Goal: Transaction & Acquisition: Purchase product/service

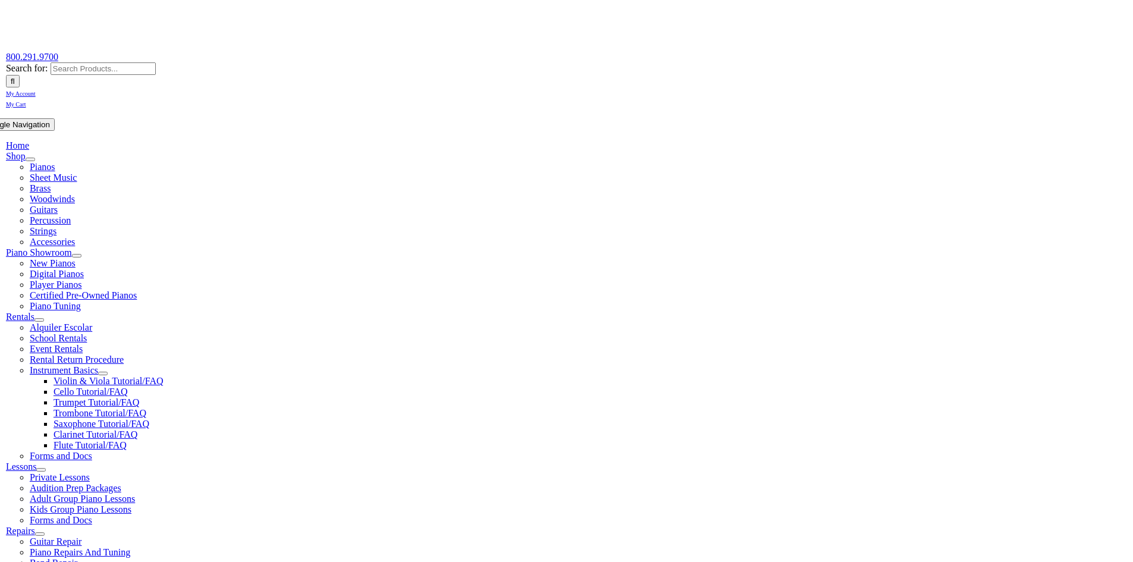
scroll to position [178, 0]
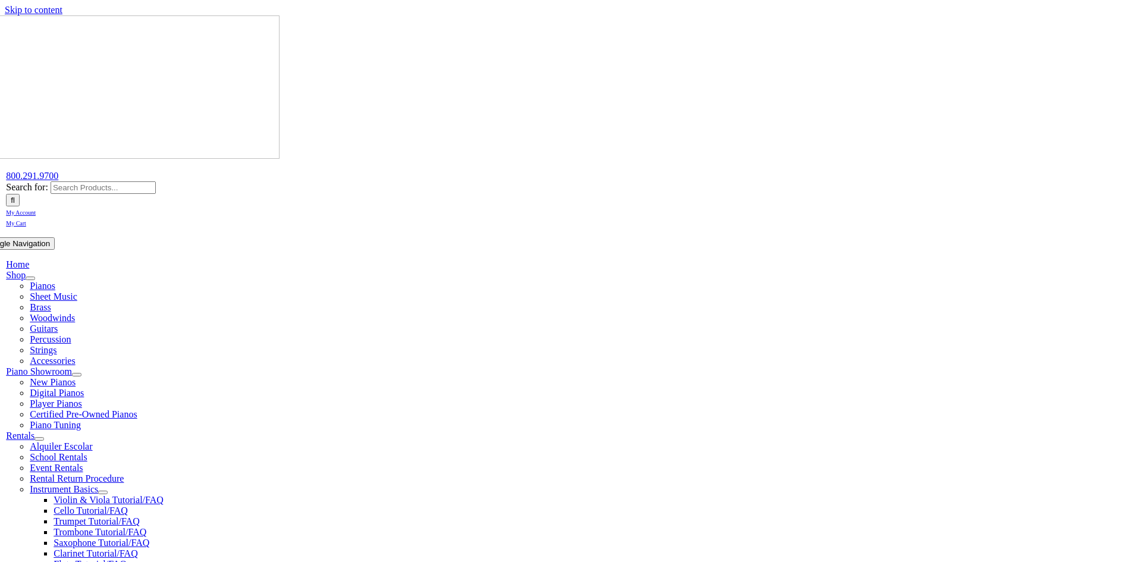
click at [36, 209] on span "My Account" at bounding box center [21, 212] width 30 height 7
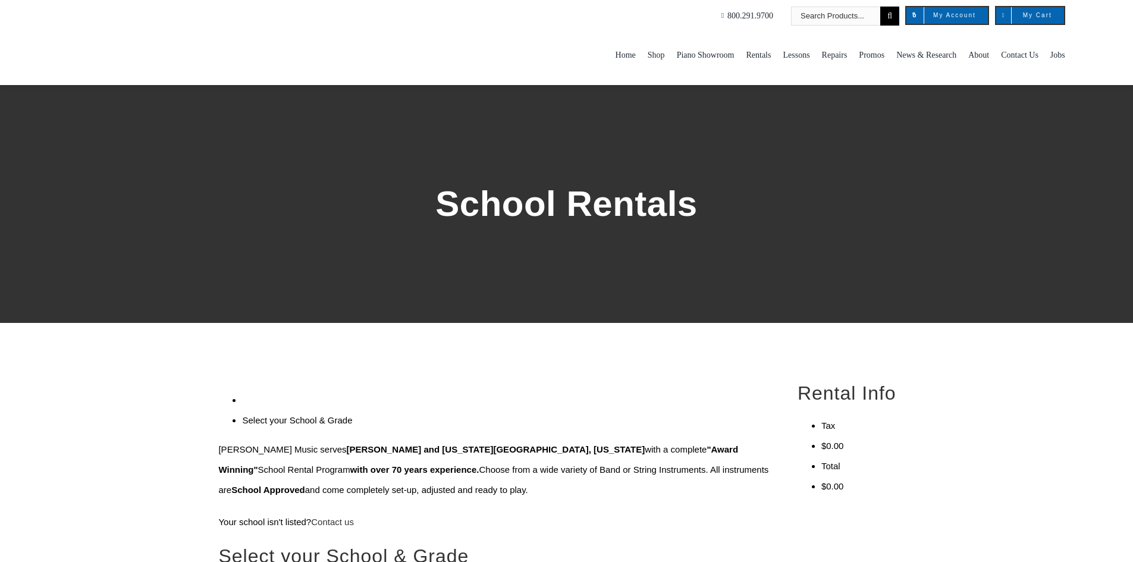
scroll to position [178, 0]
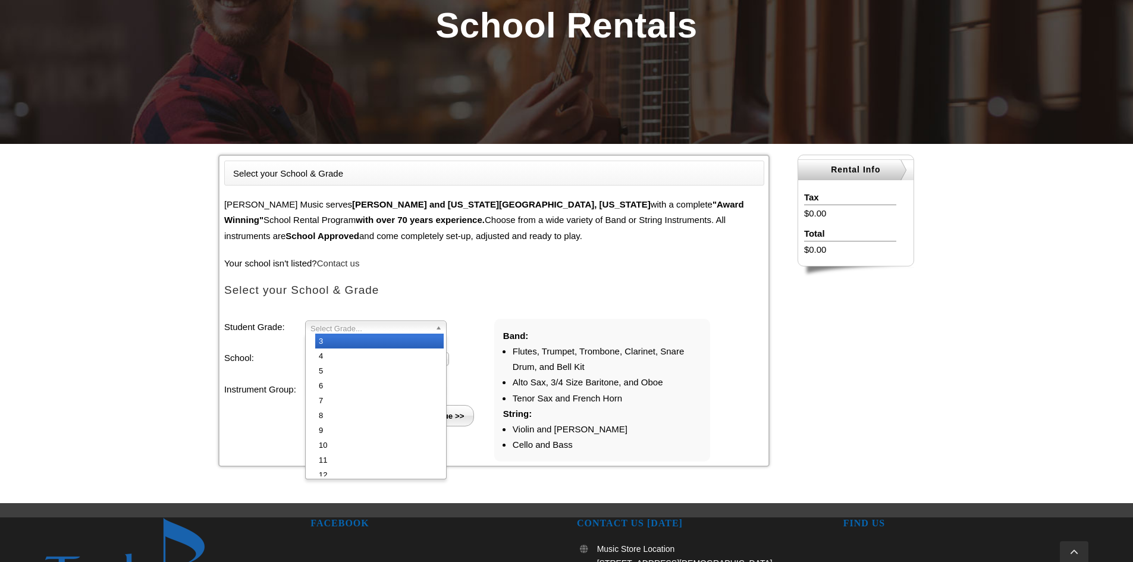
click at [423, 328] on span "Select Grade..." at bounding box center [370, 328] width 120 height 14
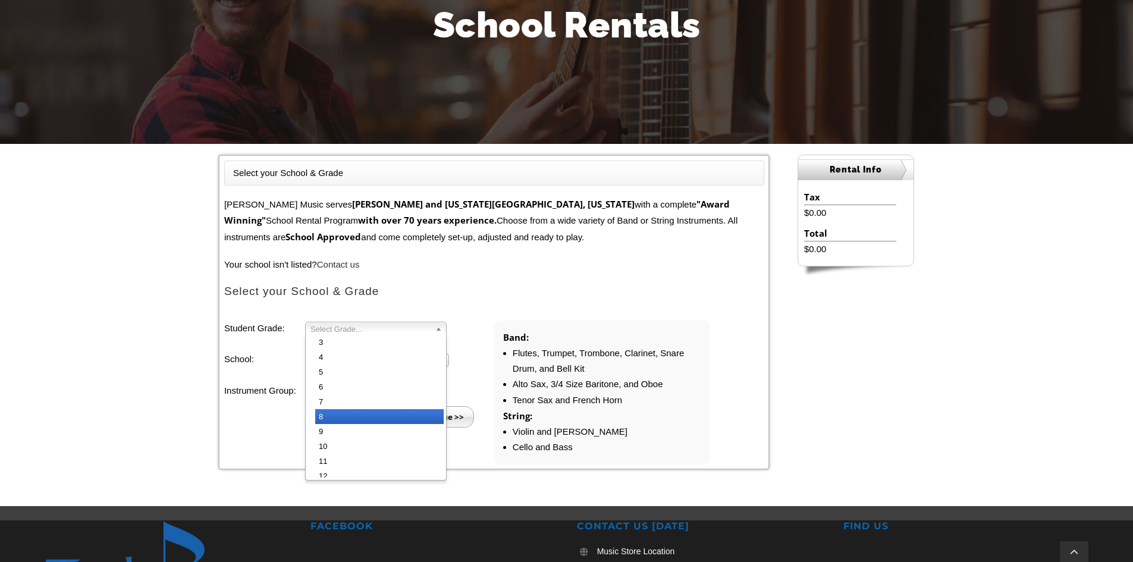
click at [378, 417] on li "8" at bounding box center [379, 416] width 128 height 15
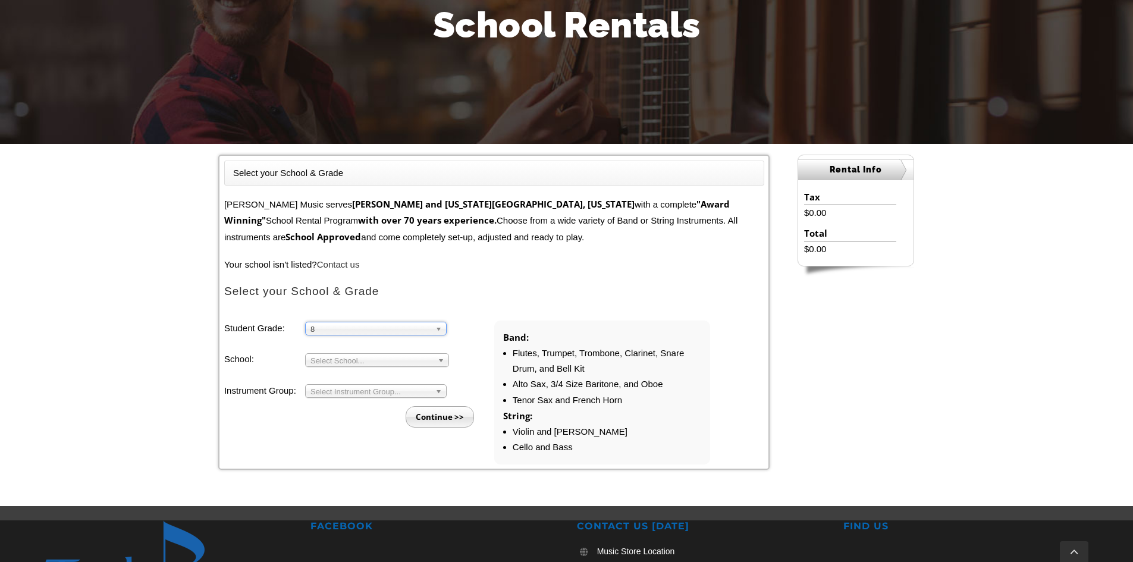
click at [385, 363] on span "Select School..." at bounding box center [371, 361] width 122 height 14
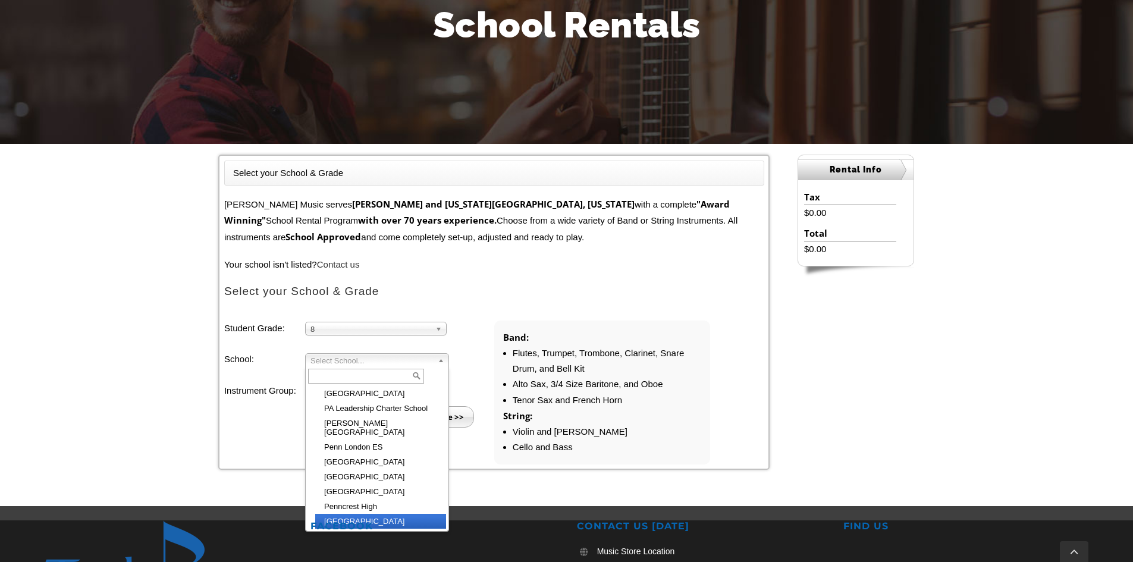
scroll to position [1308, 0]
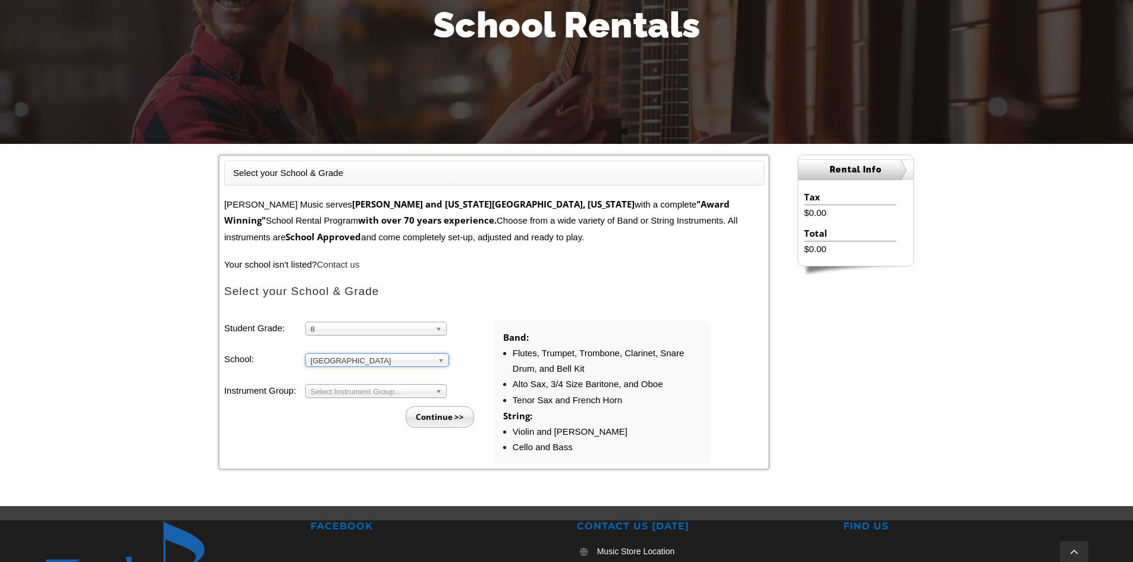
click at [375, 392] on span "Select Instrument Group..." at bounding box center [370, 392] width 120 height 14
click at [370, 417] on li "Strings" at bounding box center [379, 419] width 128 height 15
click at [439, 416] on input "Continue >>" at bounding box center [440, 416] width 68 height 21
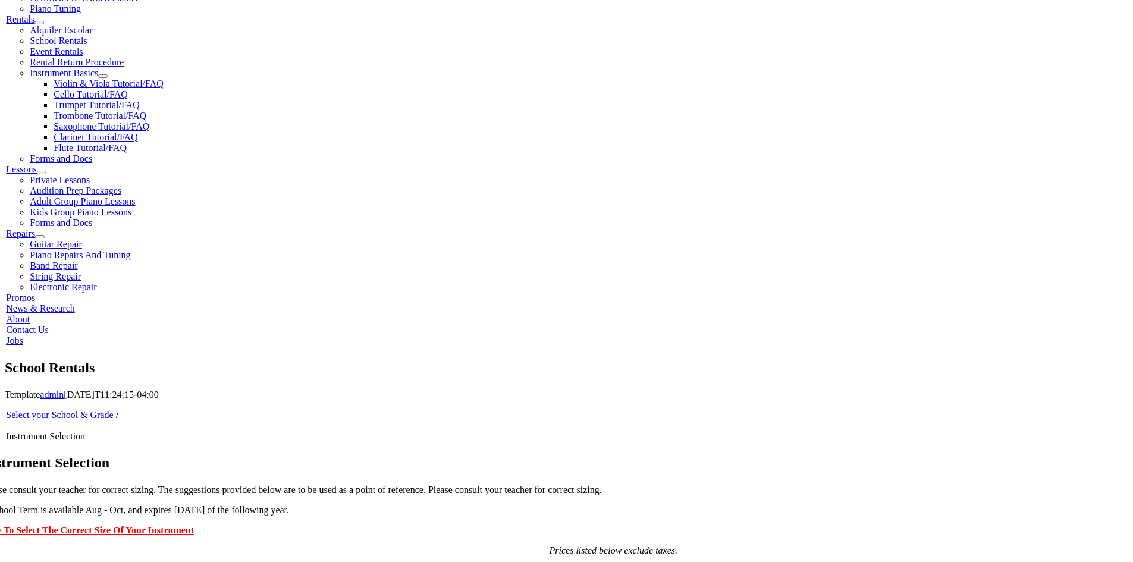
scroll to position [535, 0]
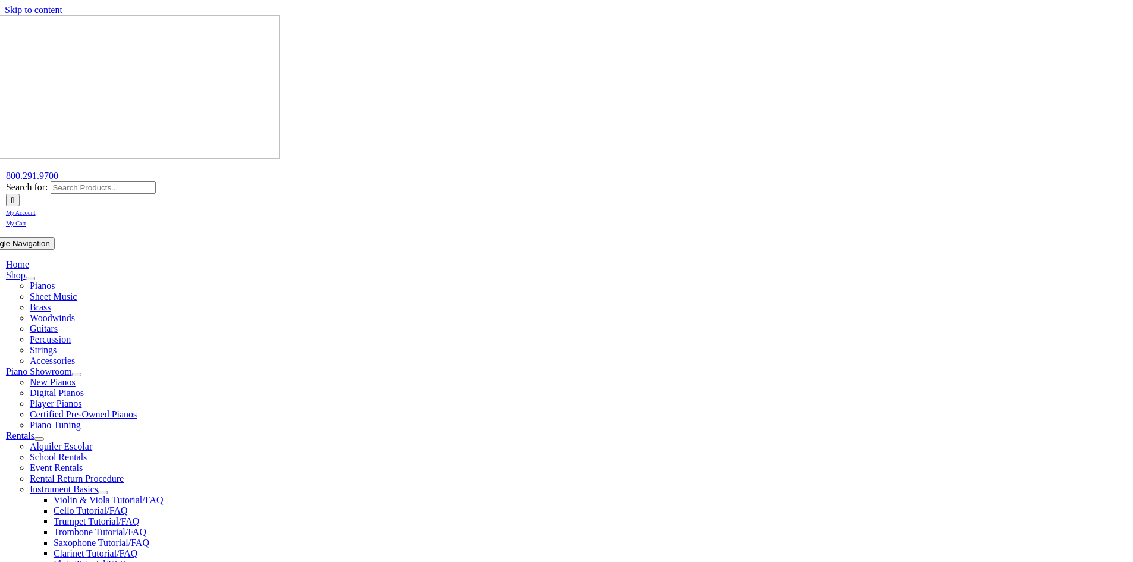
scroll to position [119, 0]
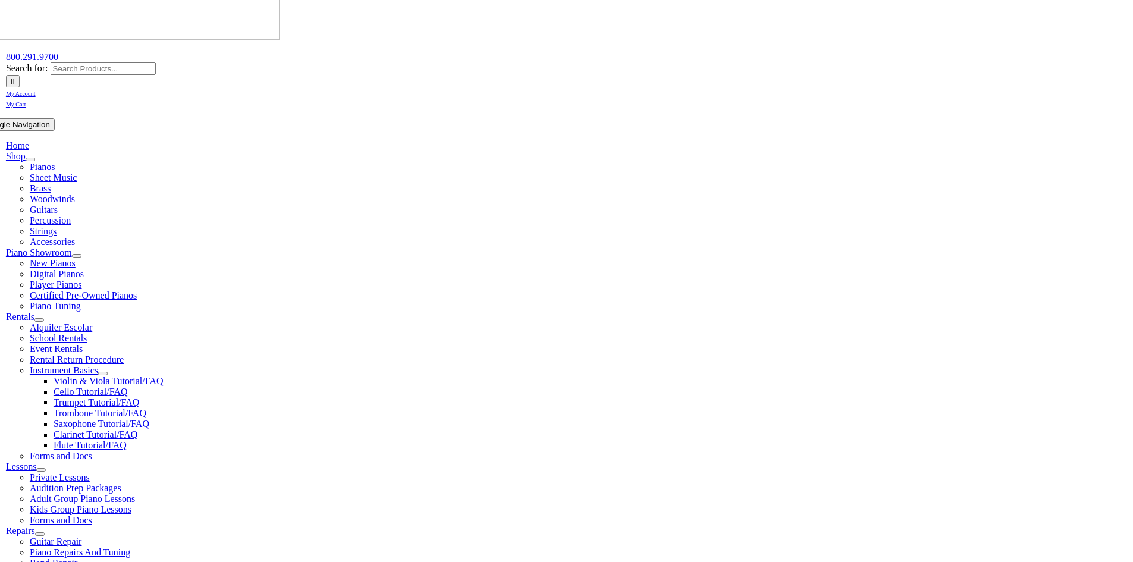
checkbox input"] "true"
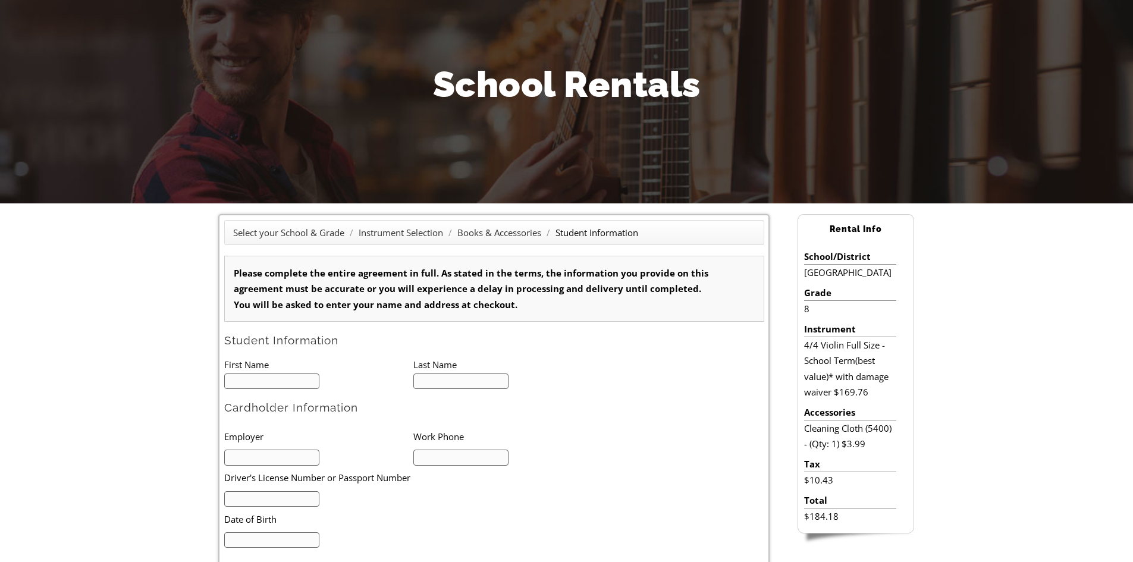
click at [293, 375] on input "text" at bounding box center [272, 381] width 96 height 16
type input "1"
type input "f"
type input "Faith"
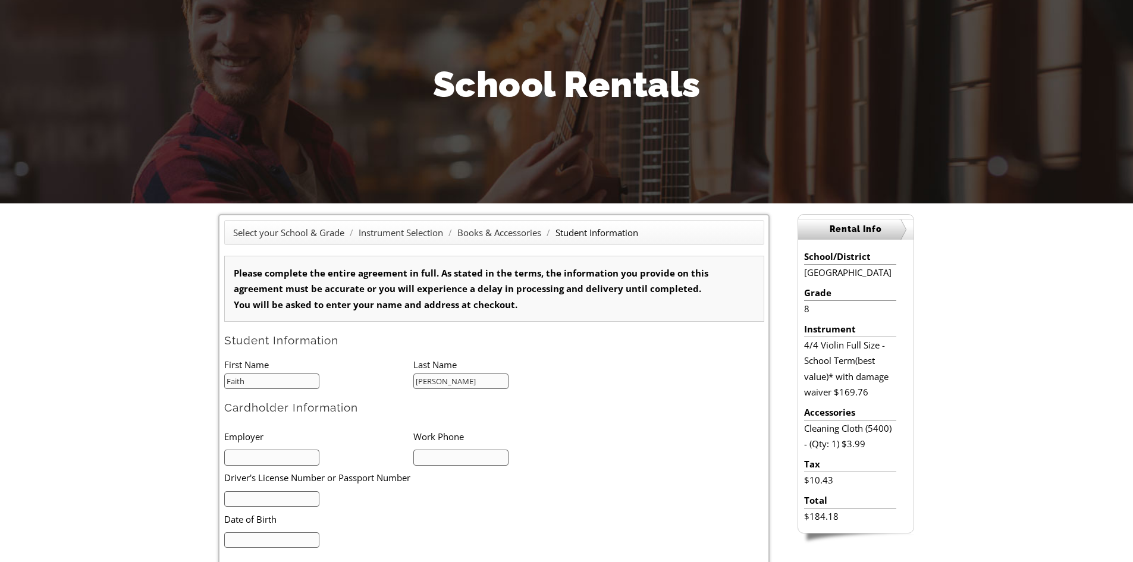
type input "Hughes"
click at [296, 455] on input "text" at bounding box center [272, 458] width 96 height 16
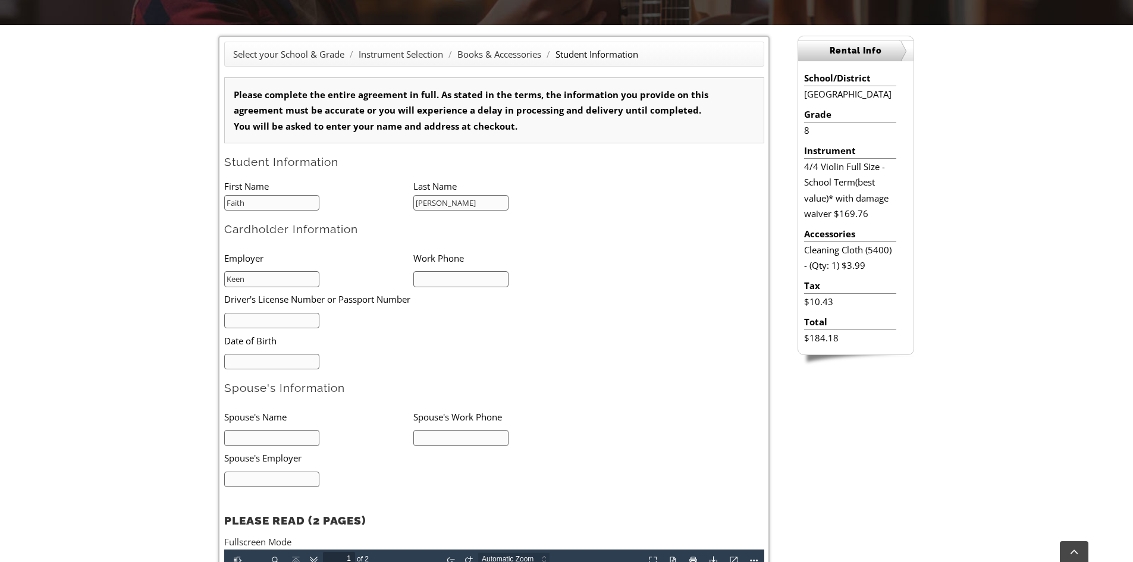
type input "Keen"
type input "610-721-7442"
drag, startPoint x: 282, startPoint y: 314, endPoint x: 284, endPoint y: 321, distance: 6.6
click at [284, 321] on input "text" at bounding box center [272, 321] width 96 height 16
type input "20759902"
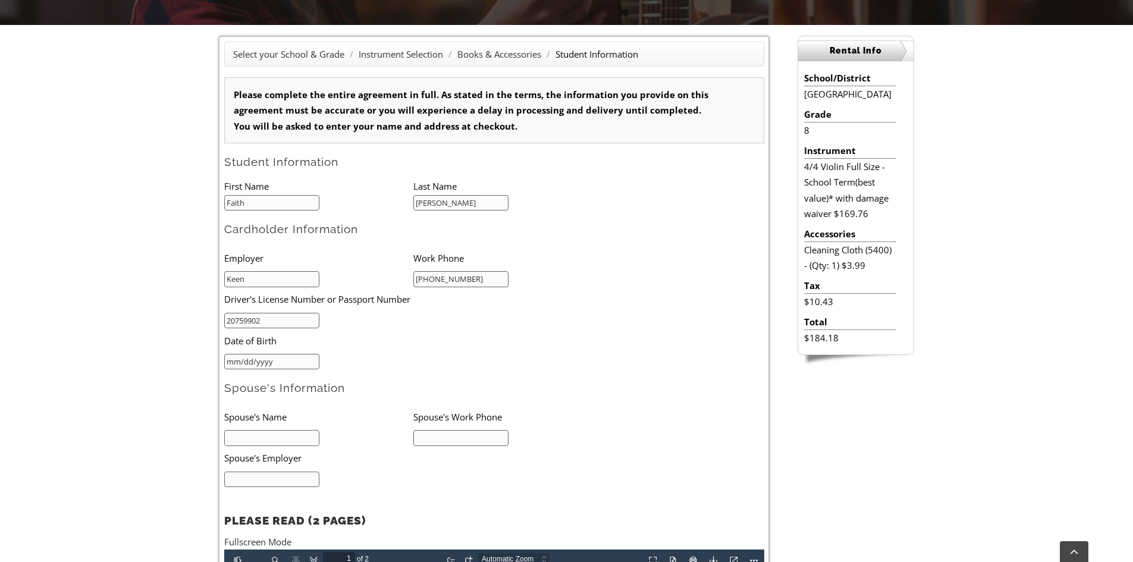
click at [285, 360] on input "mm/dd/yyyy" at bounding box center [272, 362] width 96 height 16
type input "07/05/1965"
click at [301, 440] on input "text" at bounding box center [272, 438] width 96 height 16
type input "Jeffrey Hughes"
drag, startPoint x: 476, startPoint y: 438, endPoint x: 463, endPoint y: 425, distance: 17.7
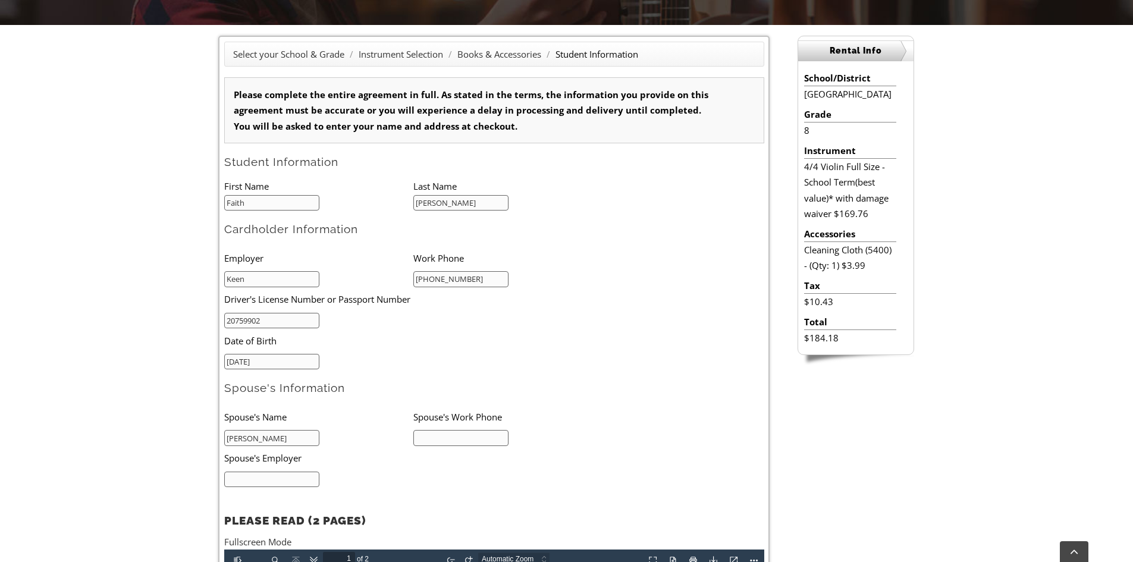
click at [472, 433] on input "text" at bounding box center [461, 438] width 96 height 16
type input "610-932-2716"
click at [308, 477] on input "text" at bounding box center [272, 480] width 96 height 16
type input "Cameron"
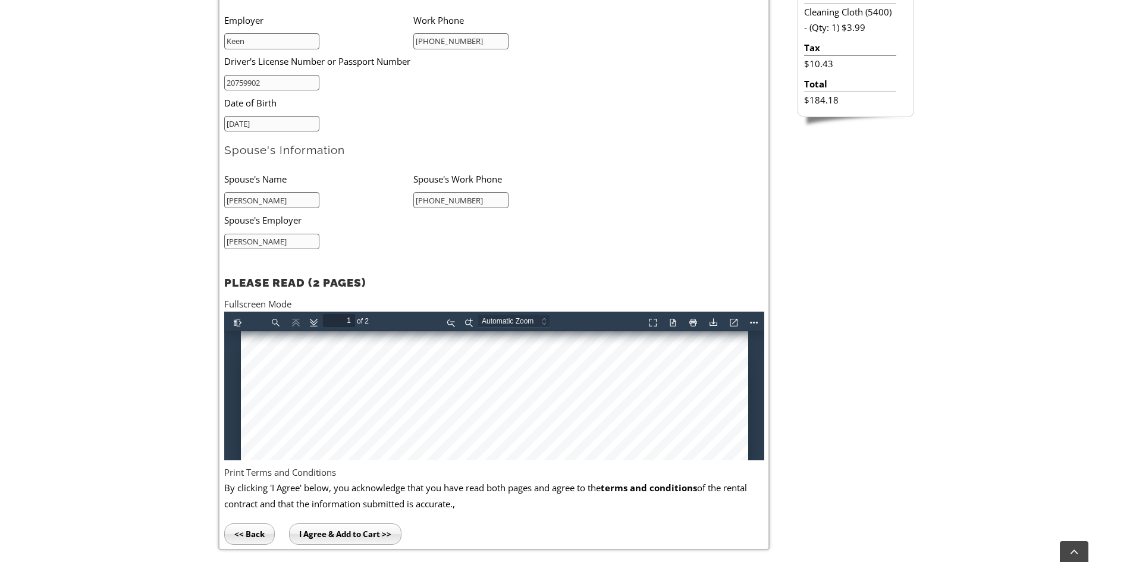
scroll to position [654, 0]
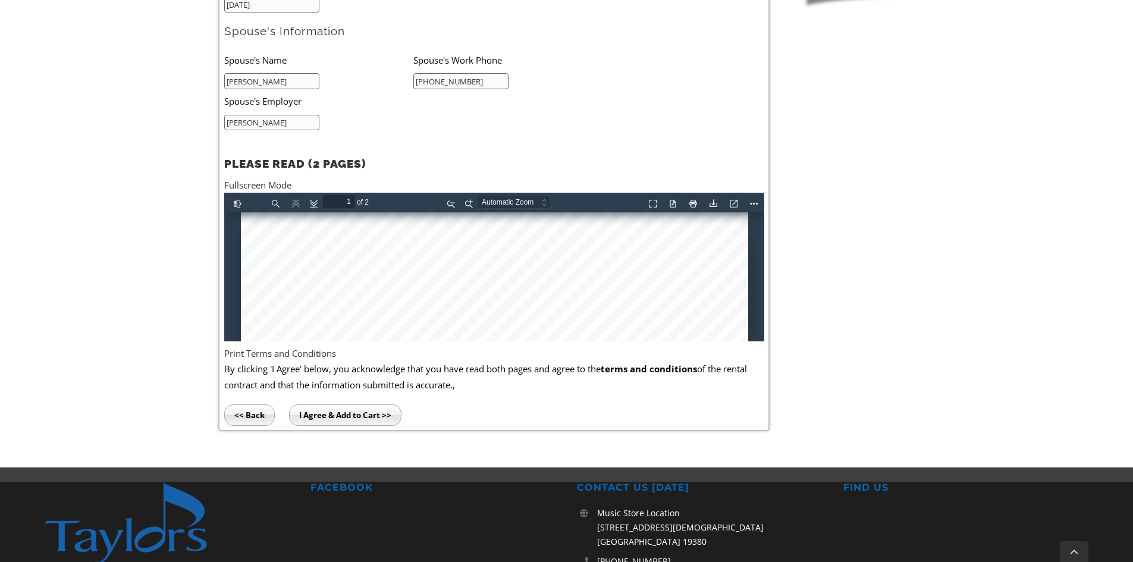
click at [358, 415] on input "I Agree & Add to Cart >>" at bounding box center [345, 414] width 112 height 21
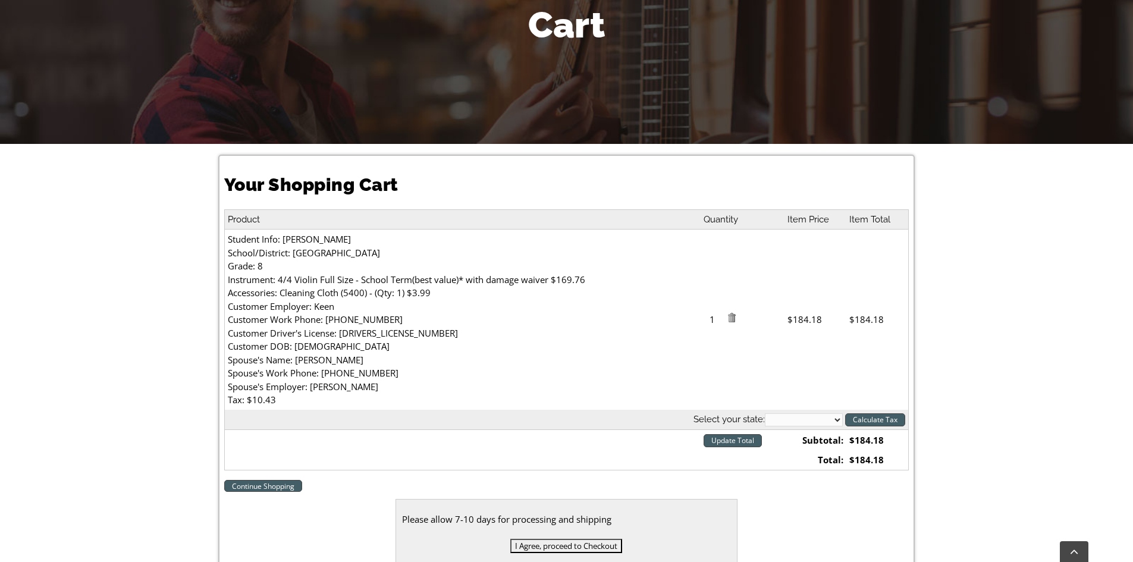
scroll to position [238, 0]
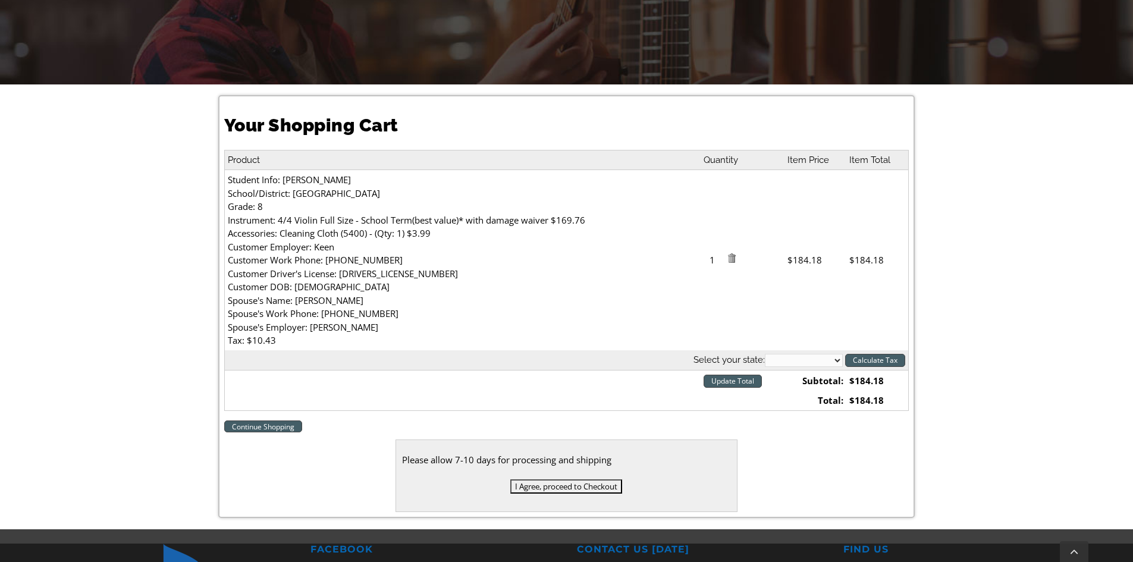
click at [838, 360] on select "[US_STATE] [US_STATE] [US_STATE] [US_STATE] [US_STATE] [US_STATE] [US_STATE] [U…" at bounding box center [804, 360] width 78 height 13
select select "PA"
click at [765, 354] on select "[US_STATE] [US_STATE] [US_STATE] [US_STATE] [US_STATE] [US_STATE] [US_STATE] [U…" at bounding box center [804, 360] width 78 height 13
click at [736, 382] on input "Update Total" at bounding box center [732, 381] width 58 height 13
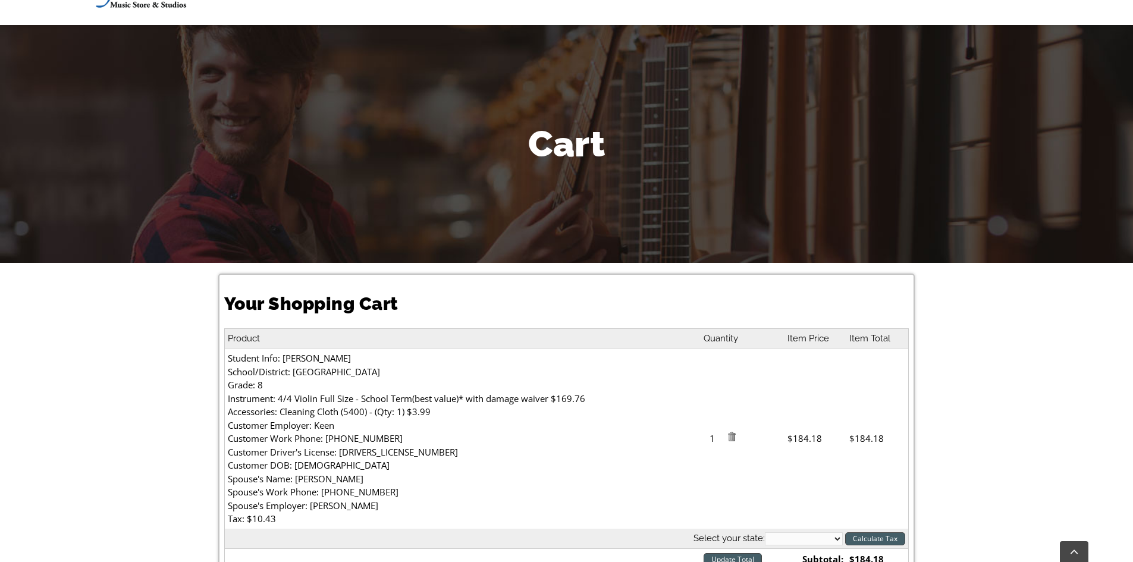
scroll to position [297, 0]
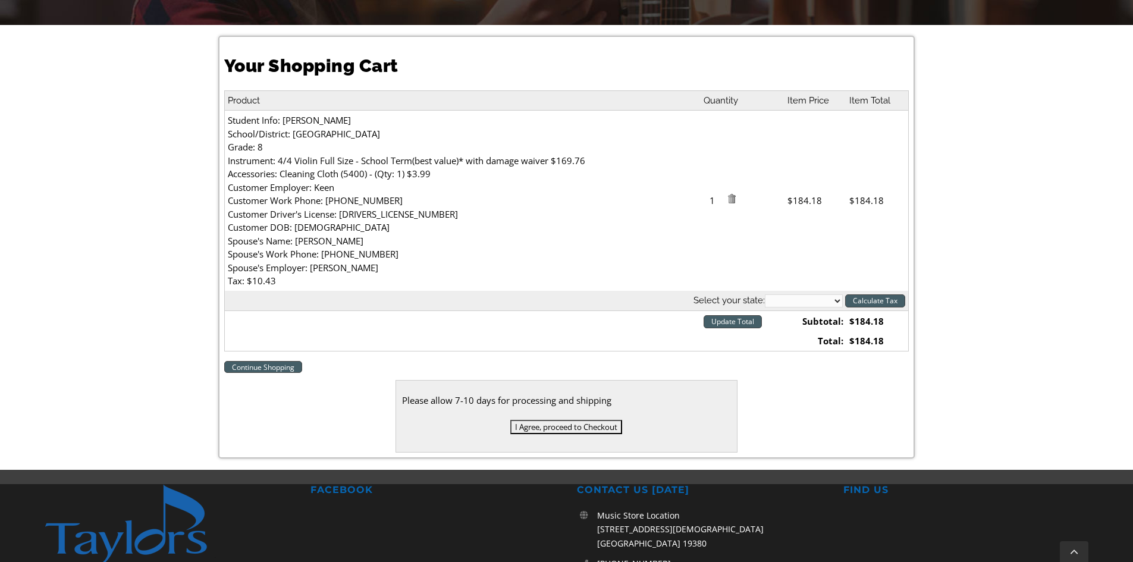
click at [579, 425] on input "I Agree, proceed to Checkout" at bounding box center [566, 427] width 112 height 14
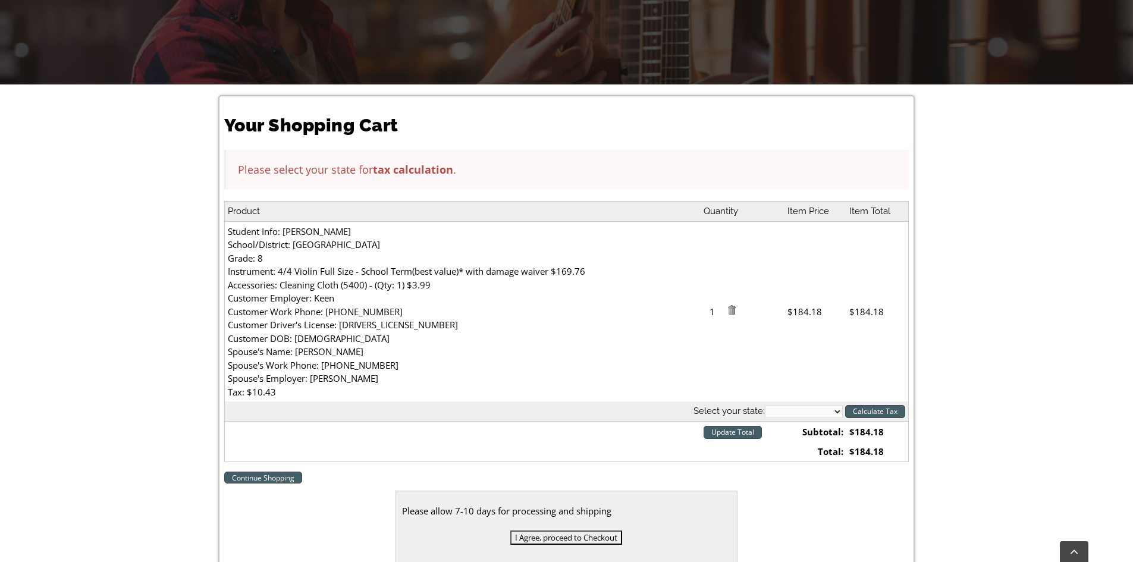
scroll to position [357, 0]
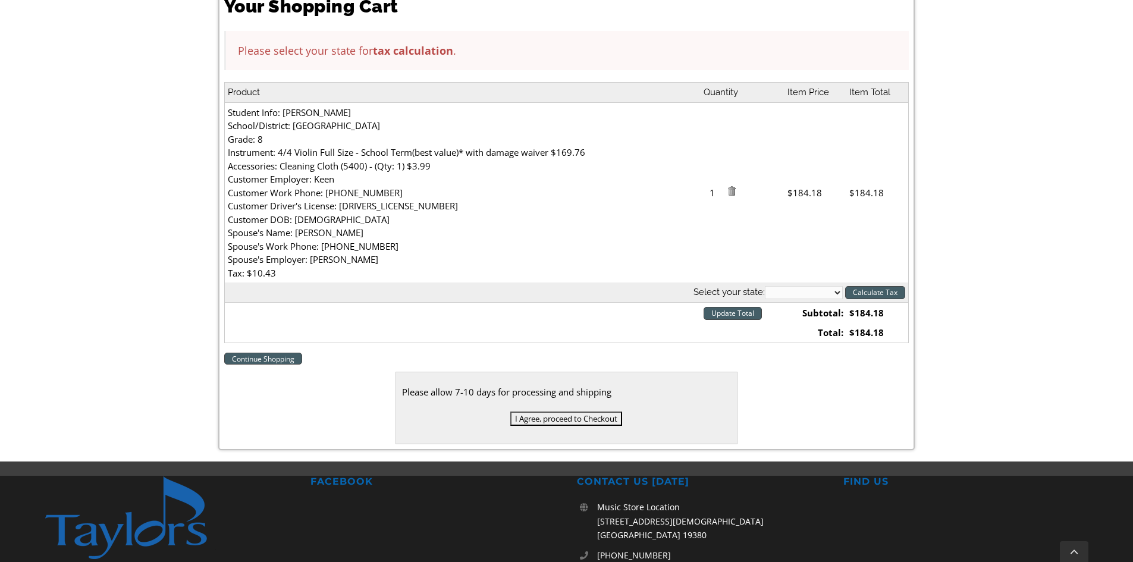
click at [840, 293] on select "[US_STATE] [US_STATE] [US_STATE] [US_STATE] [US_STATE] [US_STATE] [US_STATE] [U…" at bounding box center [804, 292] width 78 height 13
select select "PA"
click at [765, 286] on select "[US_STATE] [US_STATE] [US_STATE] [US_STATE] [US_STATE] [US_STATE] [US_STATE] [U…" at bounding box center [804, 292] width 78 height 13
click at [563, 417] on input "I Agree, proceed to Checkout" at bounding box center [566, 418] width 112 height 14
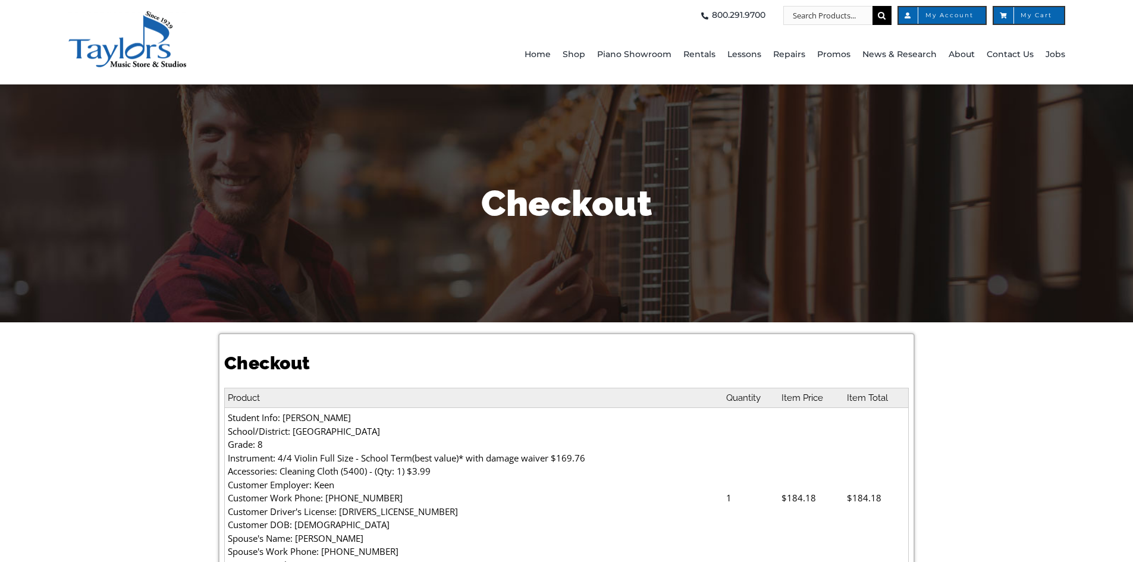
select select
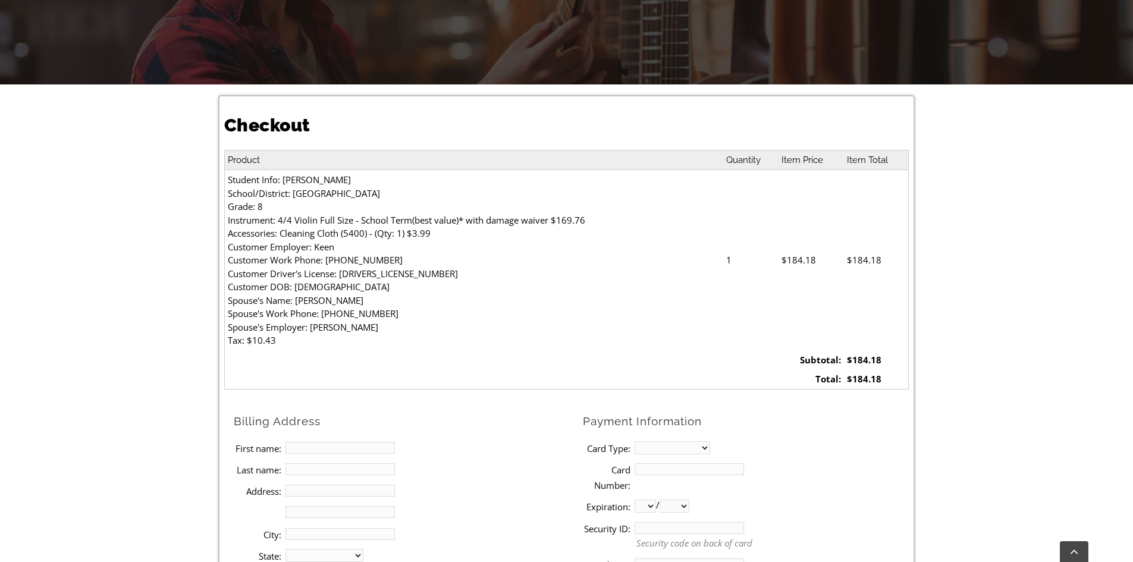
scroll to position [357, 0]
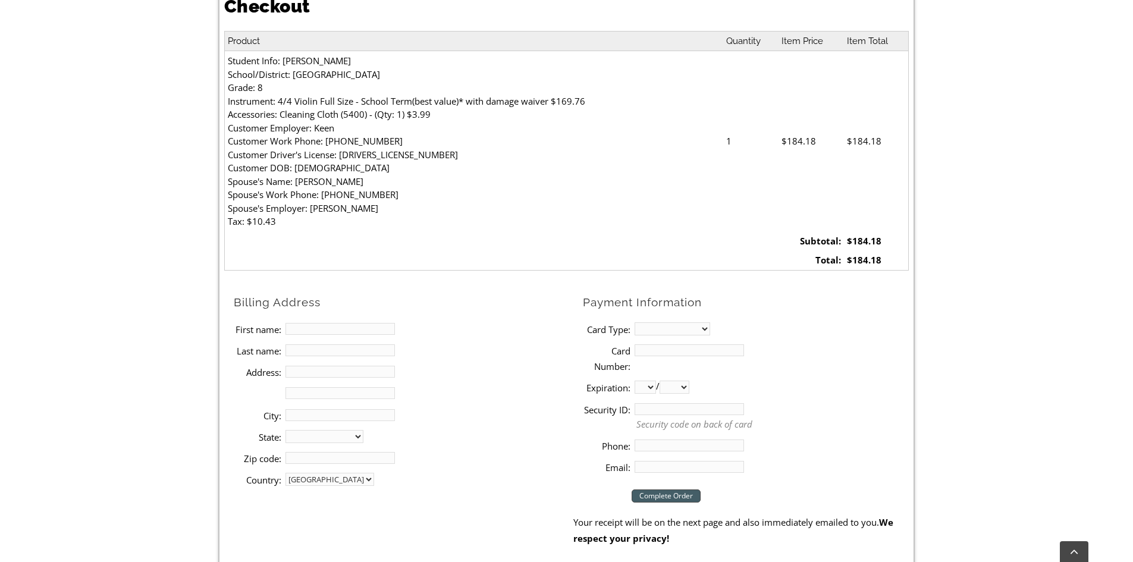
click at [327, 328] on input "First name:" at bounding box center [339, 329] width 109 height 12
type input "[PERSON_NAME]"
type input "[STREET_ADDRESS]"
type input "[GEOGRAPHIC_DATA]"
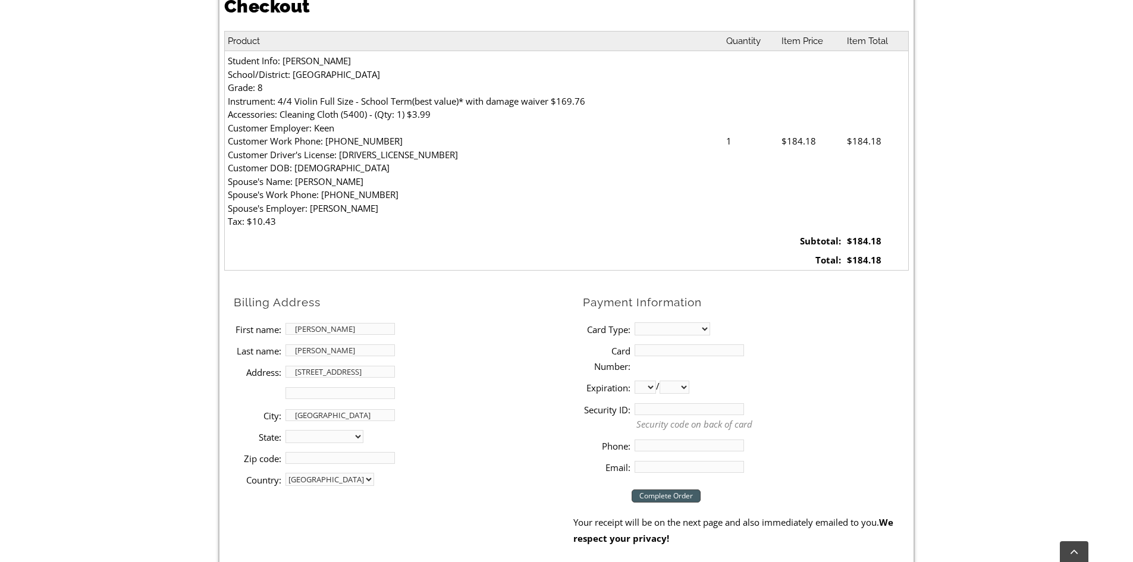
select select "PA"
type input "19352-9714"
type input "6109324698"
click at [660, 330] on select "MasterCard Visa American Express Discover" at bounding box center [672, 328] width 76 height 13
click at [634, 322] on select "MasterCard Visa American Express Discover" at bounding box center [672, 328] width 76 height 13
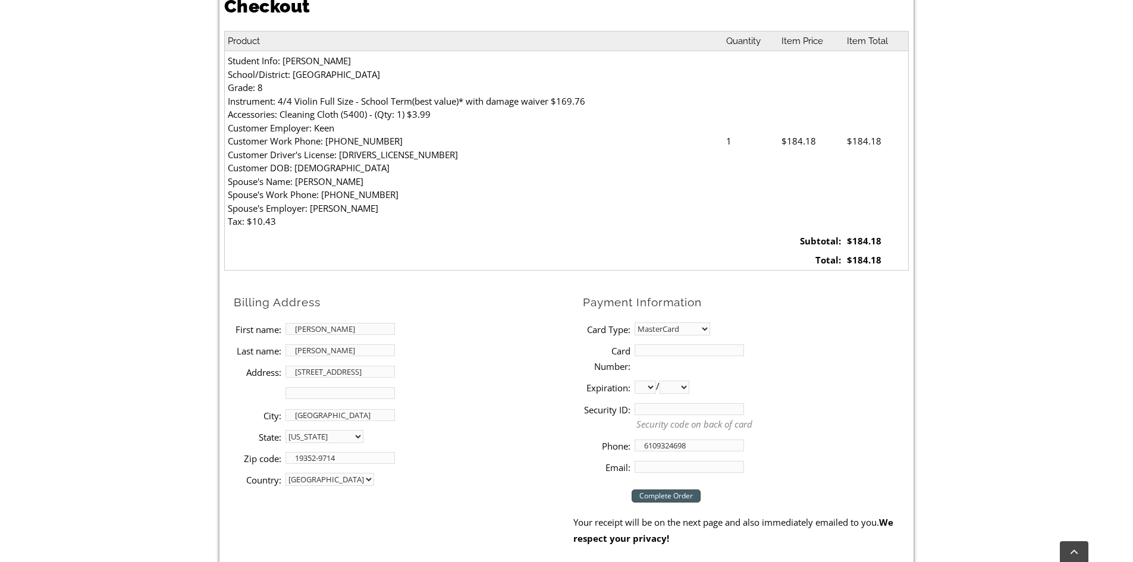
click at [658, 351] on input "Card Number:" at bounding box center [688, 350] width 109 height 12
click at [692, 331] on select "MasterCard Visa American Express Discover" at bounding box center [672, 328] width 76 height 13
select select "visa"
click at [634, 322] on select "MasterCard Visa American Express Discover" at bounding box center [672, 328] width 76 height 13
click at [650, 354] on input "Card Number:" at bounding box center [688, 350] width 109 height 12
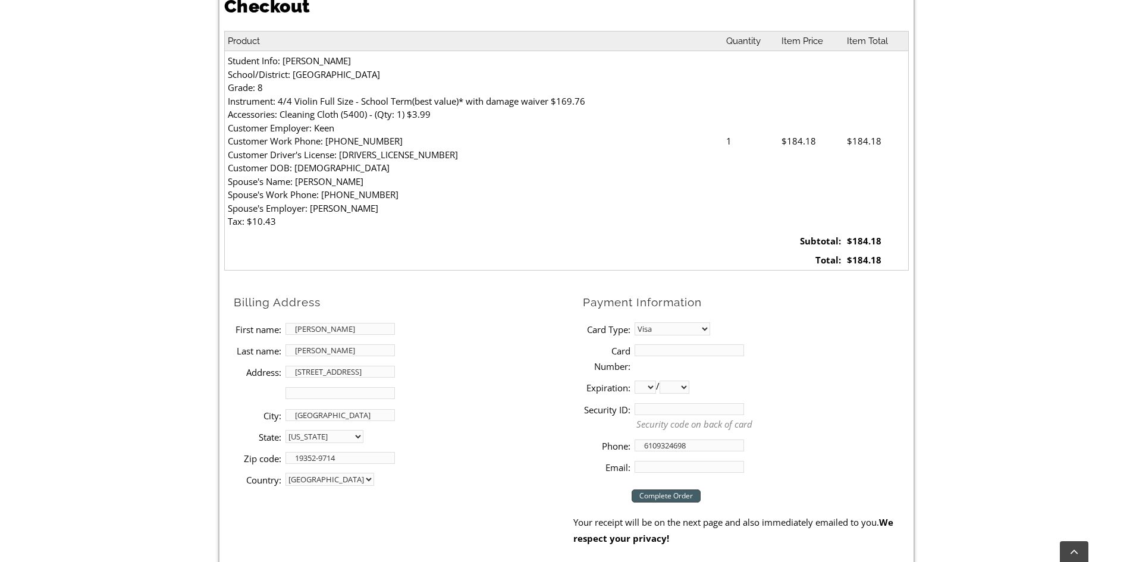
scroll to position [297, 0]
